Goal: Task Accomplishment & Management: Use online tool/utility

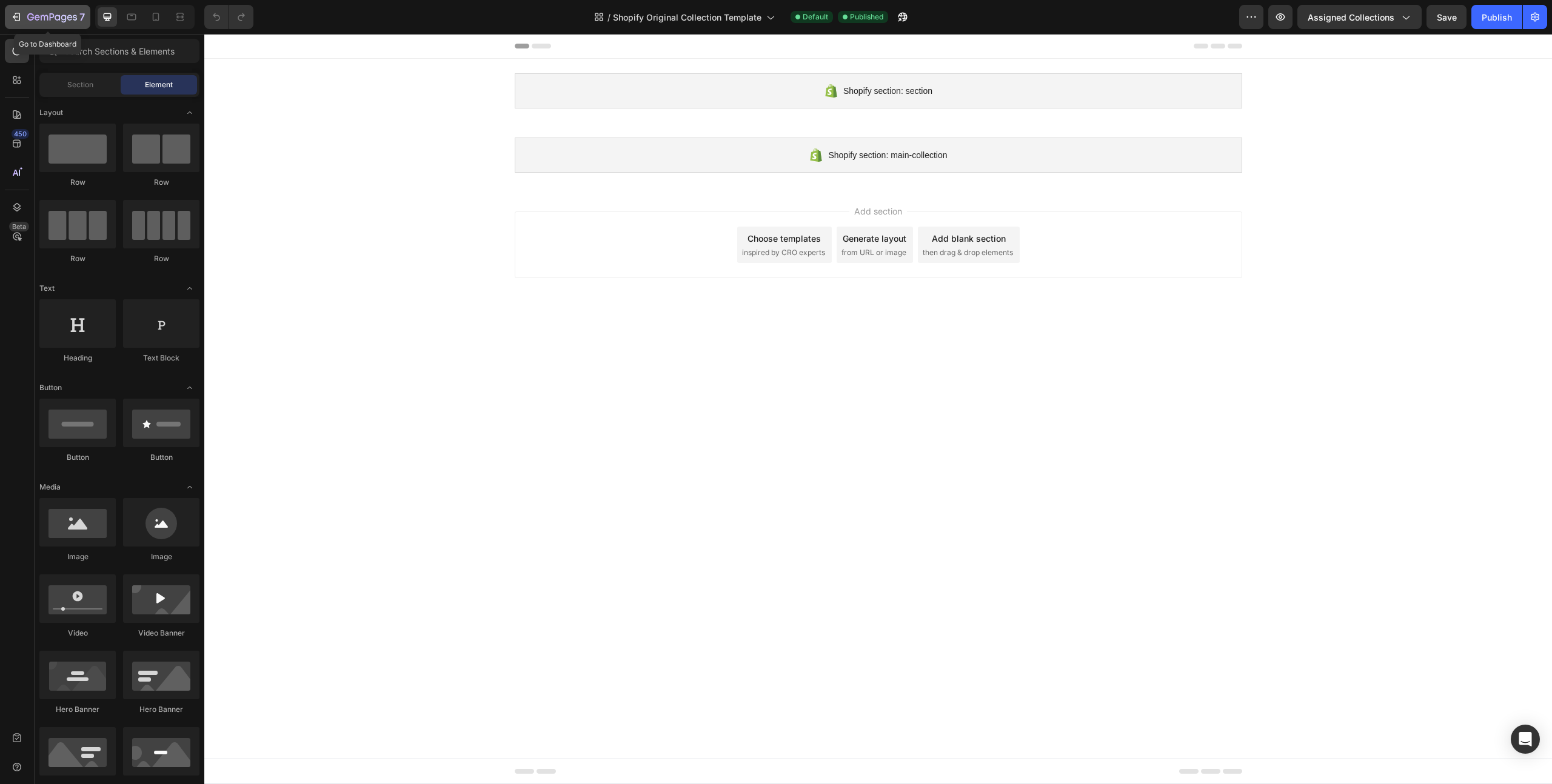
click at [32, 5] on button "7" at bounding box center [47, 17] width 86 height 25
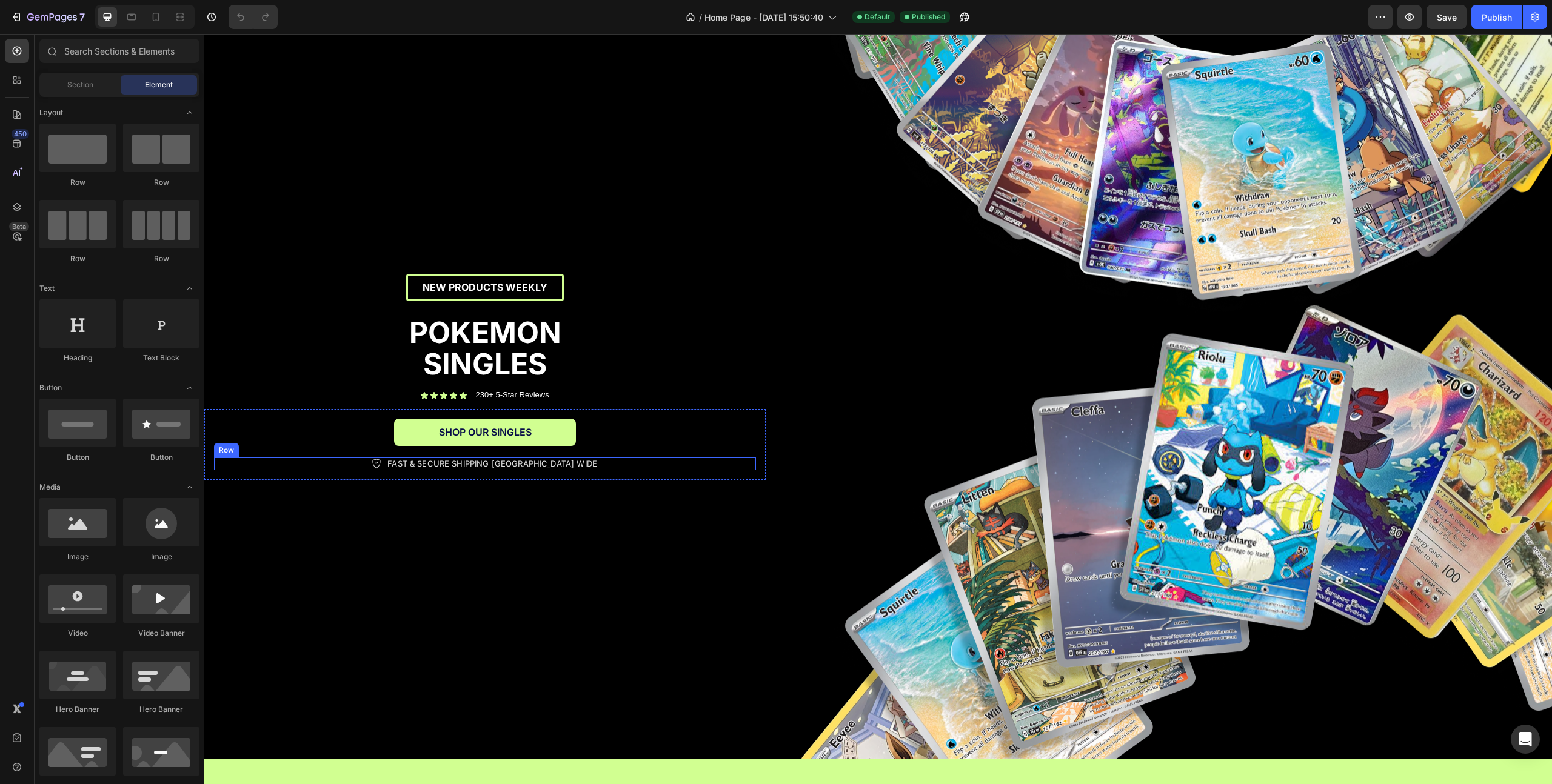
scroll to position [97, 0]
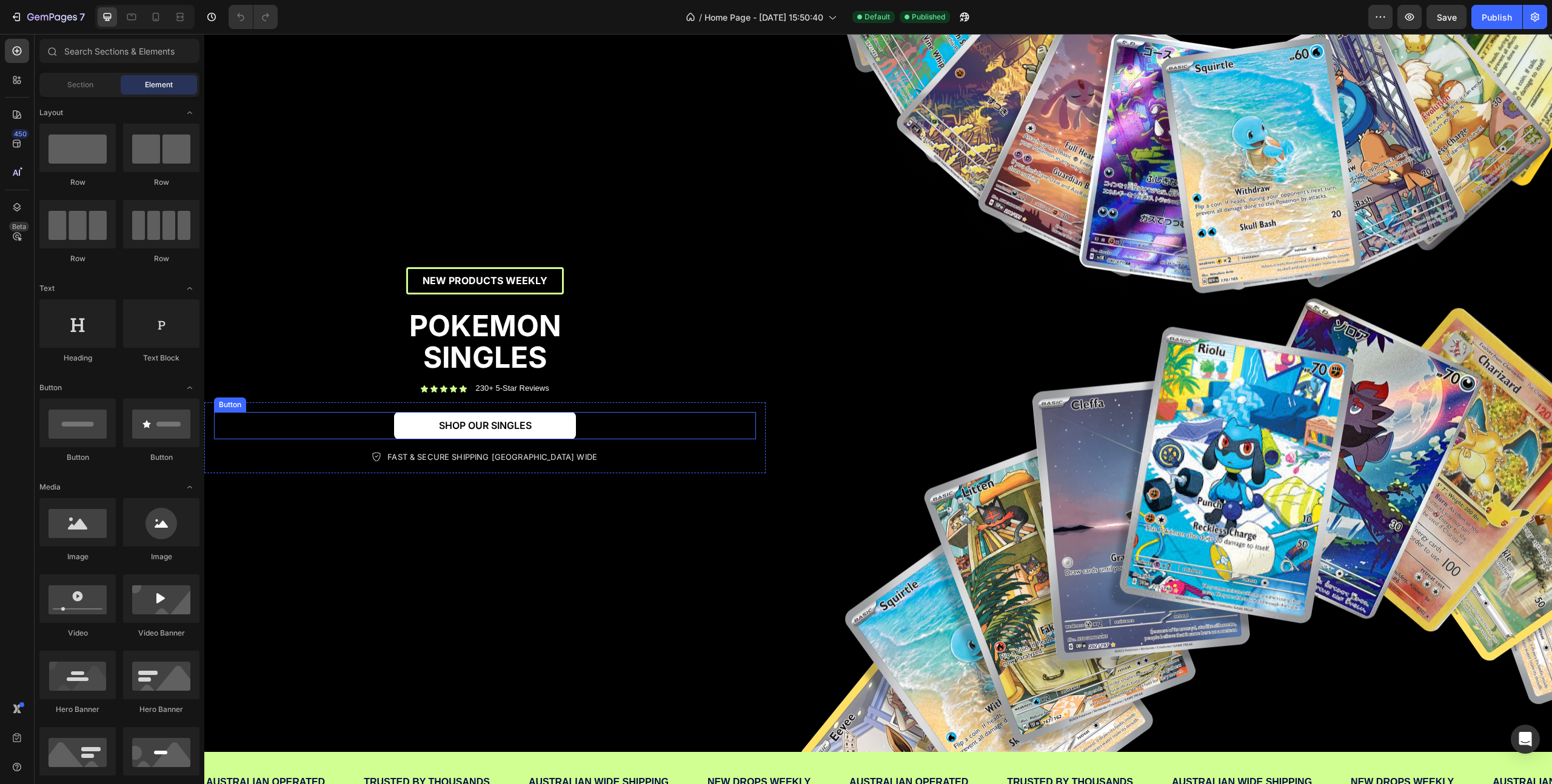
click at [422, 422] on link "SHOP OUR SINGLES" at bounding box center [485, 426] width 182 height 27
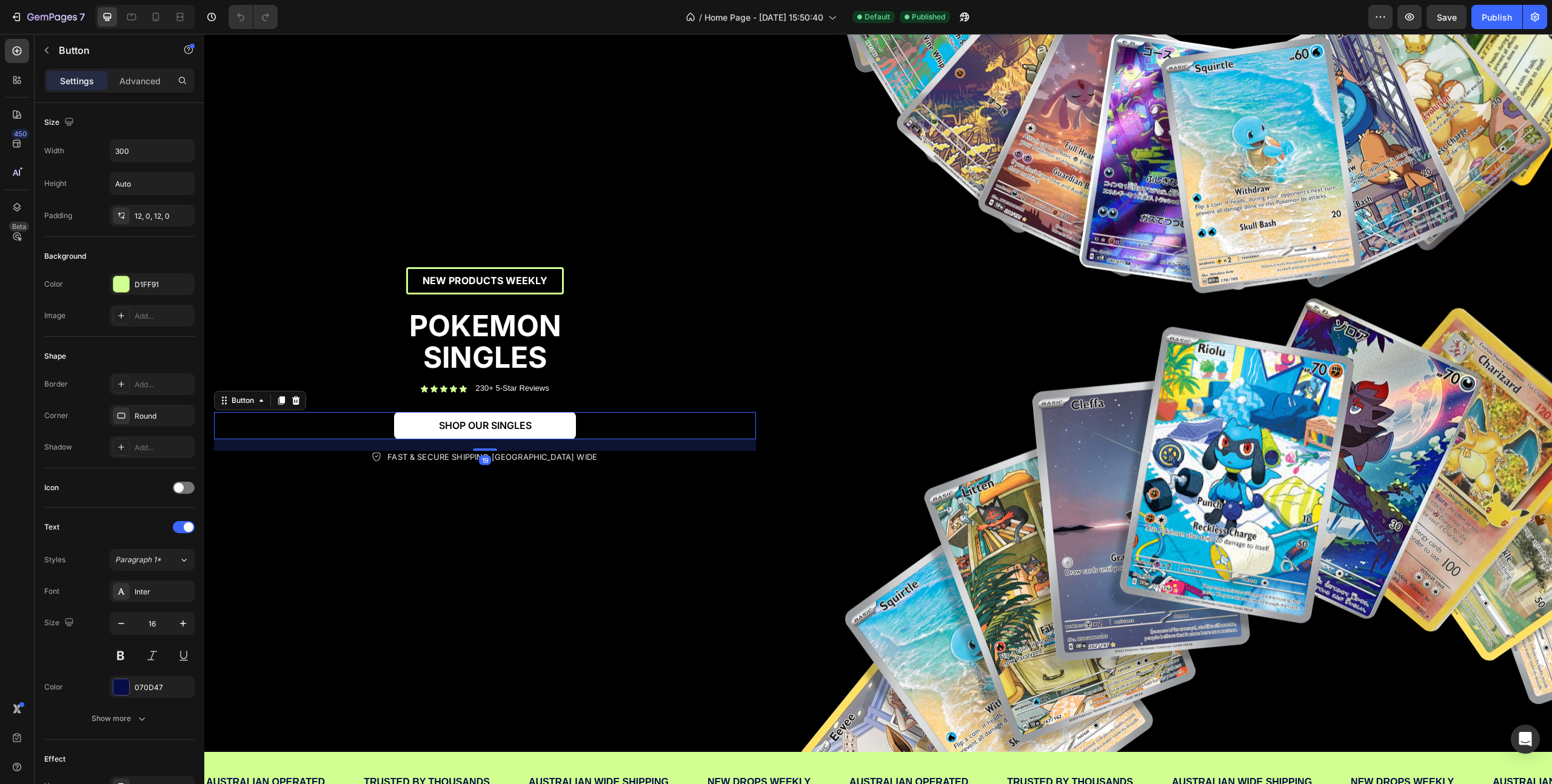
click at [422, 422] on link "SHOP OUR SINGLES" at bounding box center [485, 426] width 182 height 27
drag, startPoint x: 509, startPoint y: 430, endPoint x: 511, endPoint y: 459, distance: 29.1
click at [509, 430] on link "SHOP OUR SINGLES" at bounding box center [485, 426] width 182 height 27
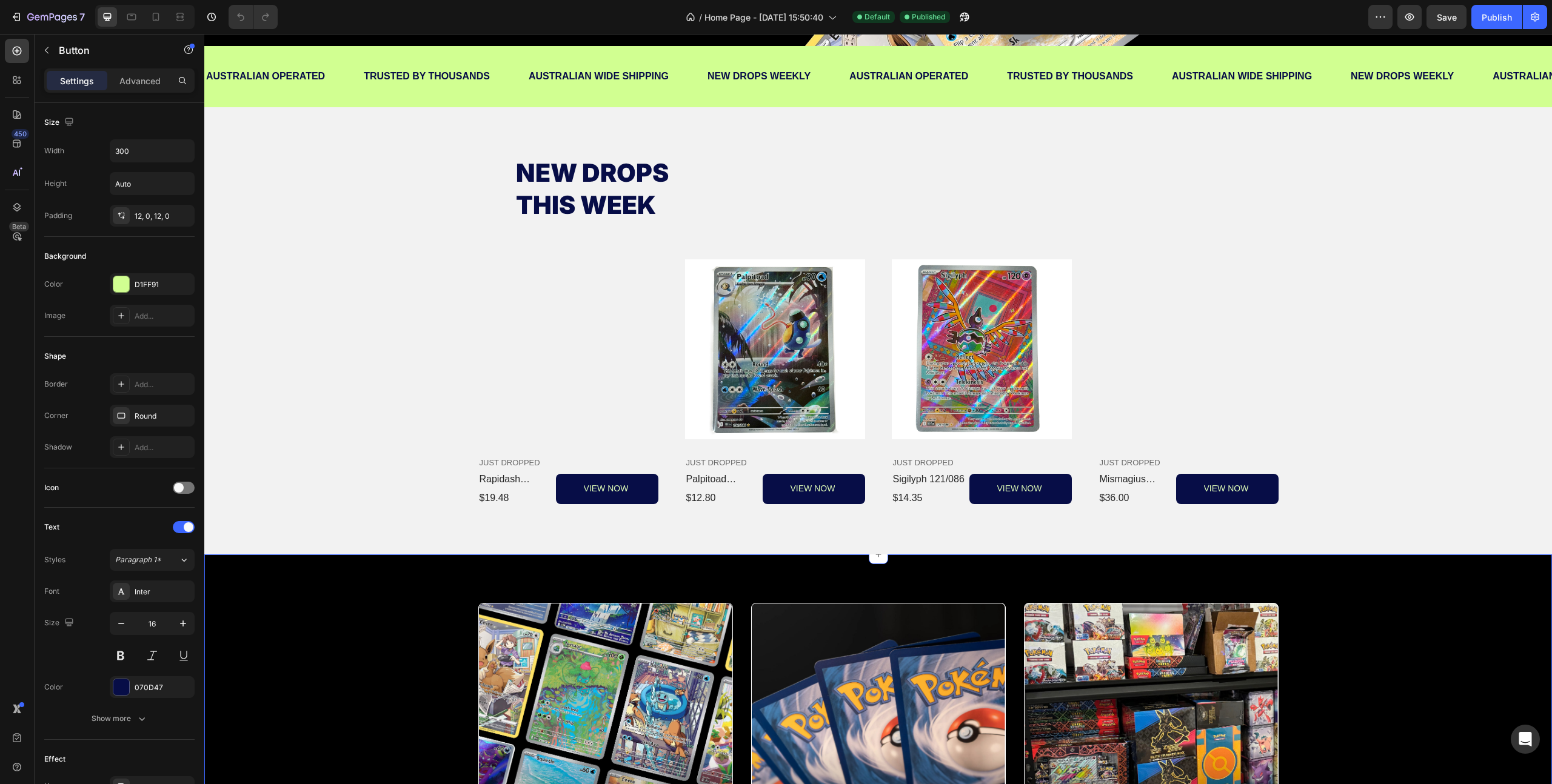
scroll to position [1073, 0]
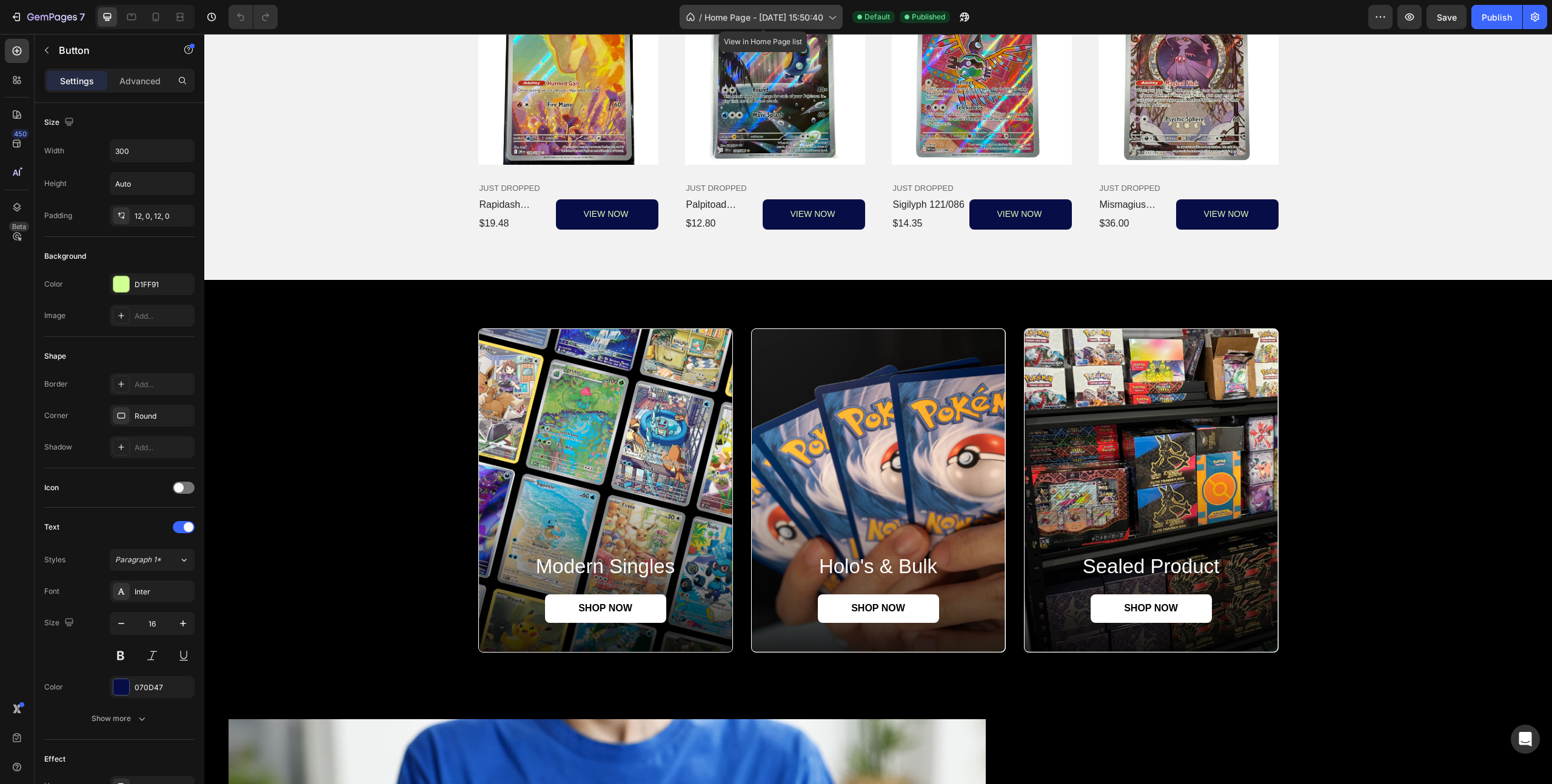
click at [778, 14] on span "Home Page - Sep 26, 15:50:40" at bounding box center [764, 17] width 119 height 13
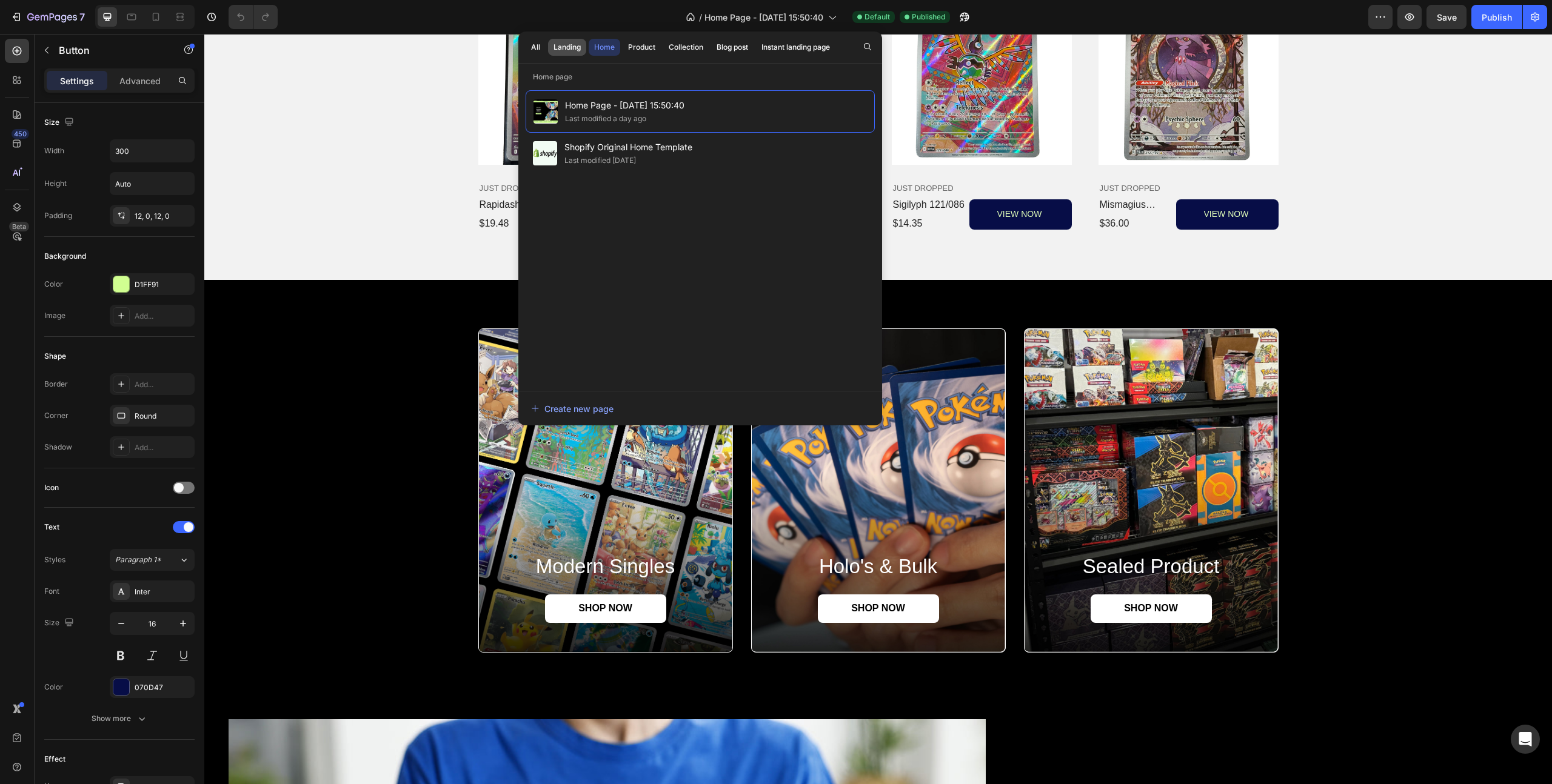
click at [576, 45] on div "Landing" at bounding box center [566, 47] width 27 height 11
click at [537, 50] on div "All" at bounding box center [536, 47] width 9 height 11
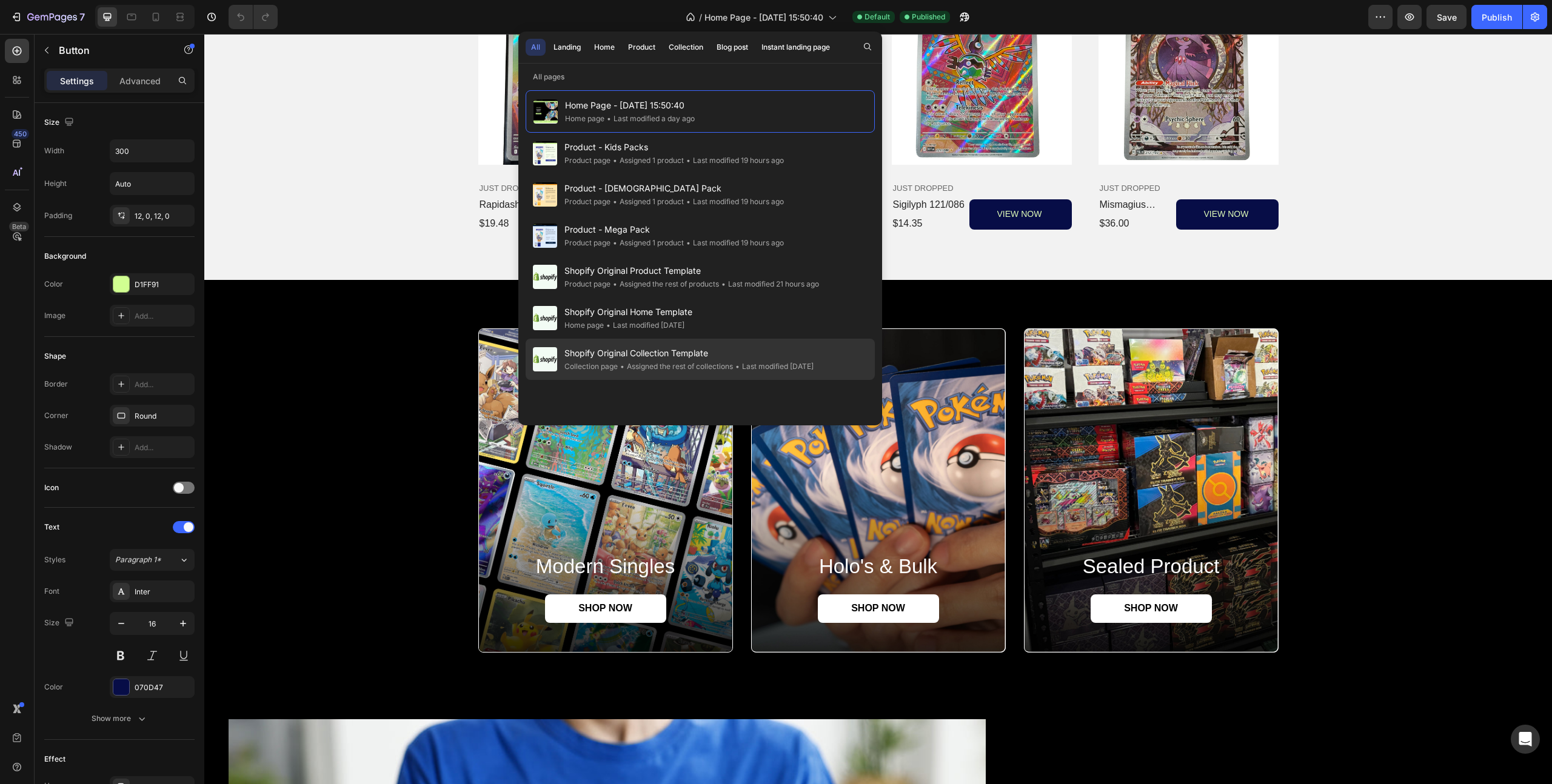
click at [654, 363] on div "• Assigned the rest of collections" at bounding box center [675, 366] width 115 height 12
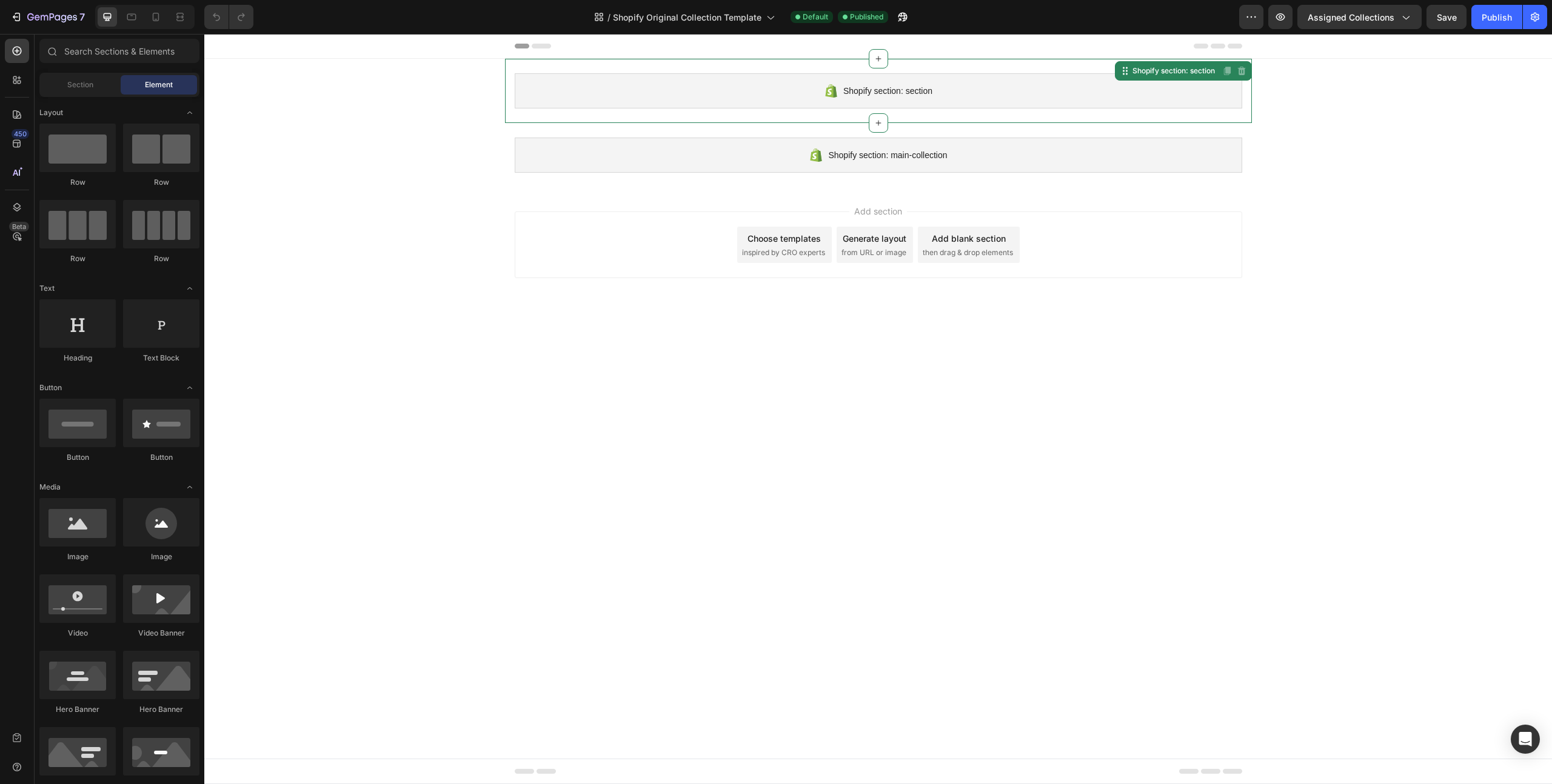
click at [623, 82] on div "Shopify section: section" at bounding box center [878, 90] width 727 height 35
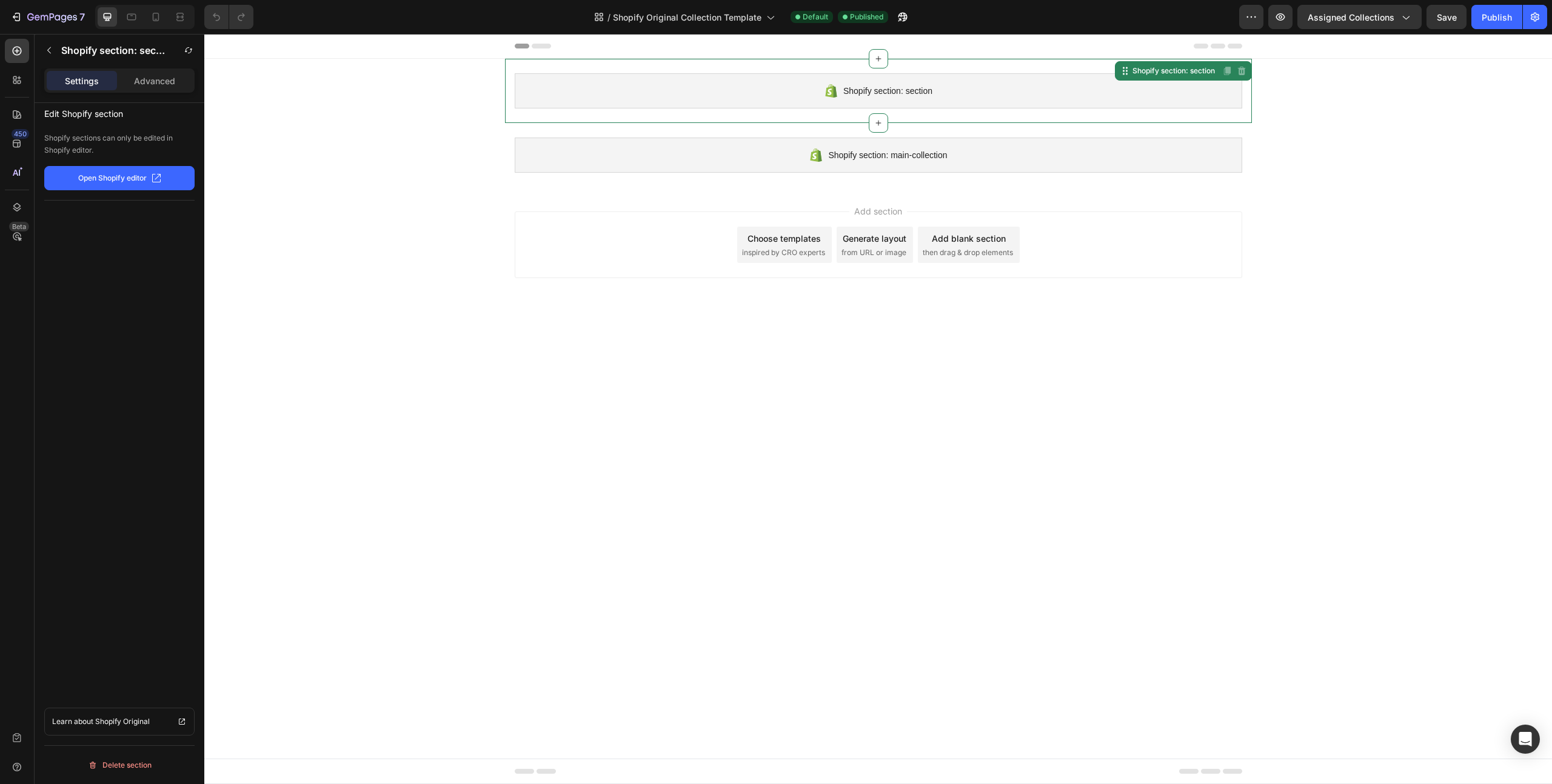
click at [108, 182] on p "Open Shopify editor" at bounding box center [112, 178] width 68 height 11
click at [62, 21] on icon "button" at bounding box center [64, 19] width 5 height 8
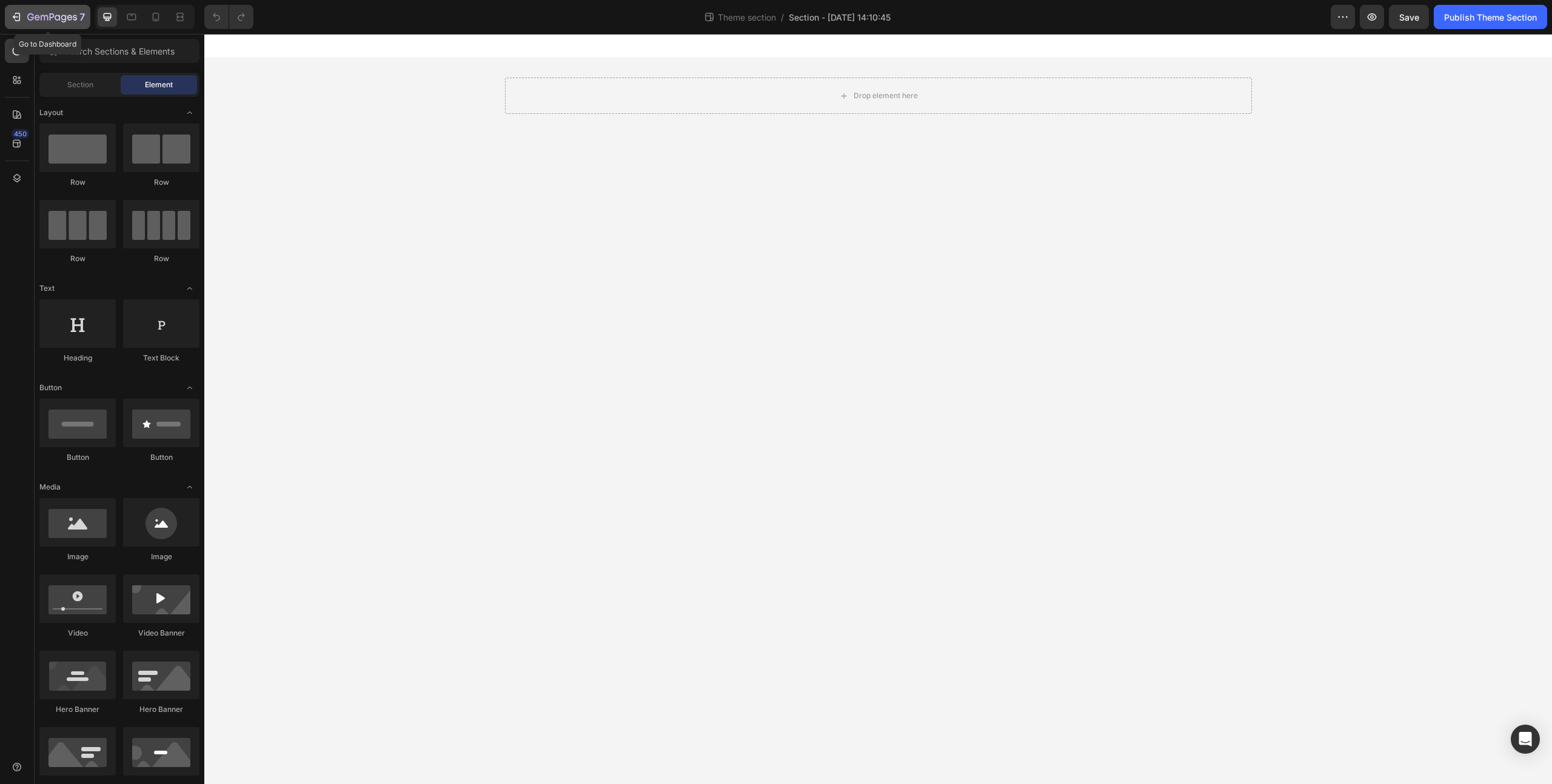
click at [23, 7] on button "7" at bounding box center [47, 17] width 86 height 25
